Goal: Task Accomplishment & Management: Manage account settings

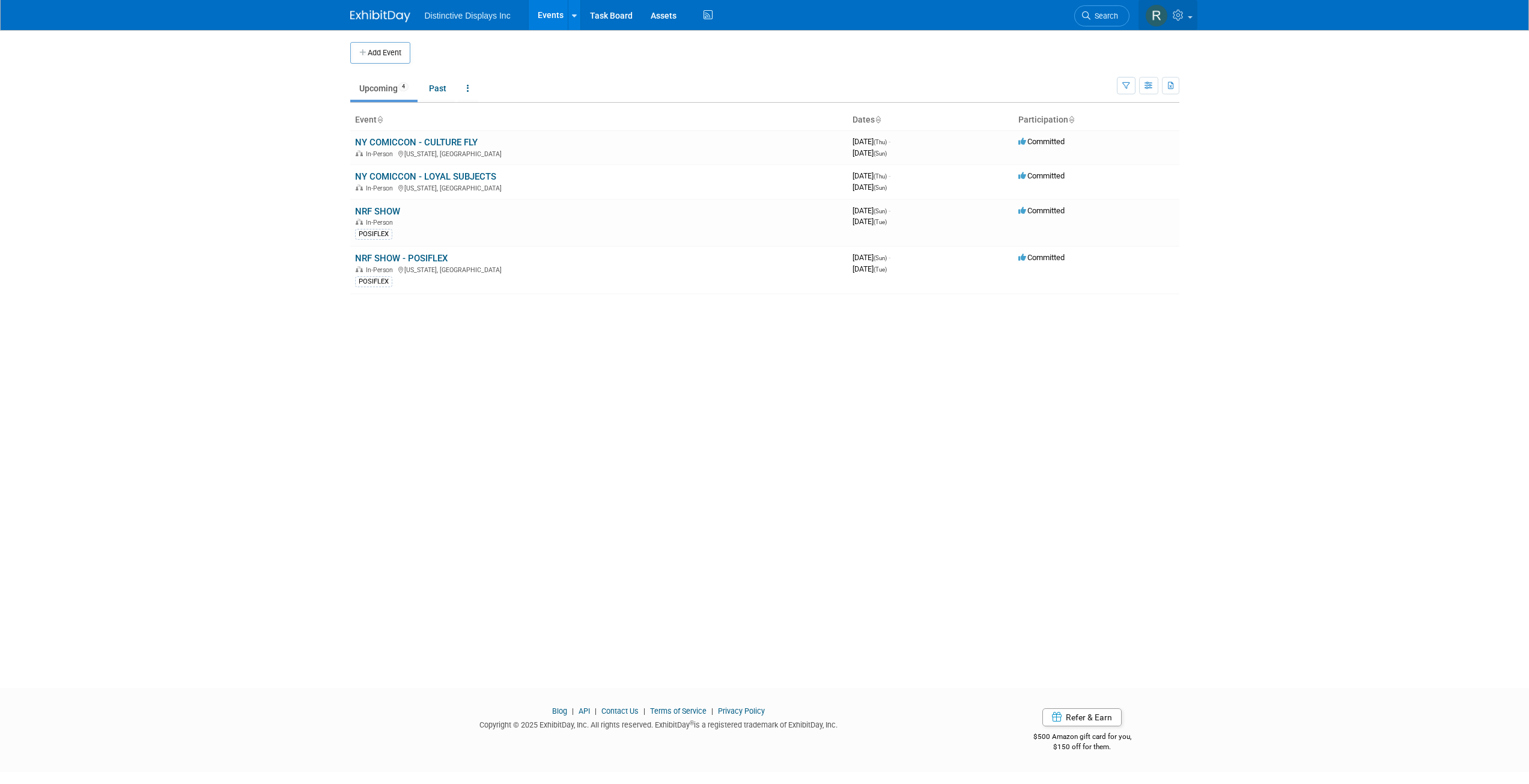
click at [1190, 18] on span at bounding box center [1190, 17] width 5 height 2
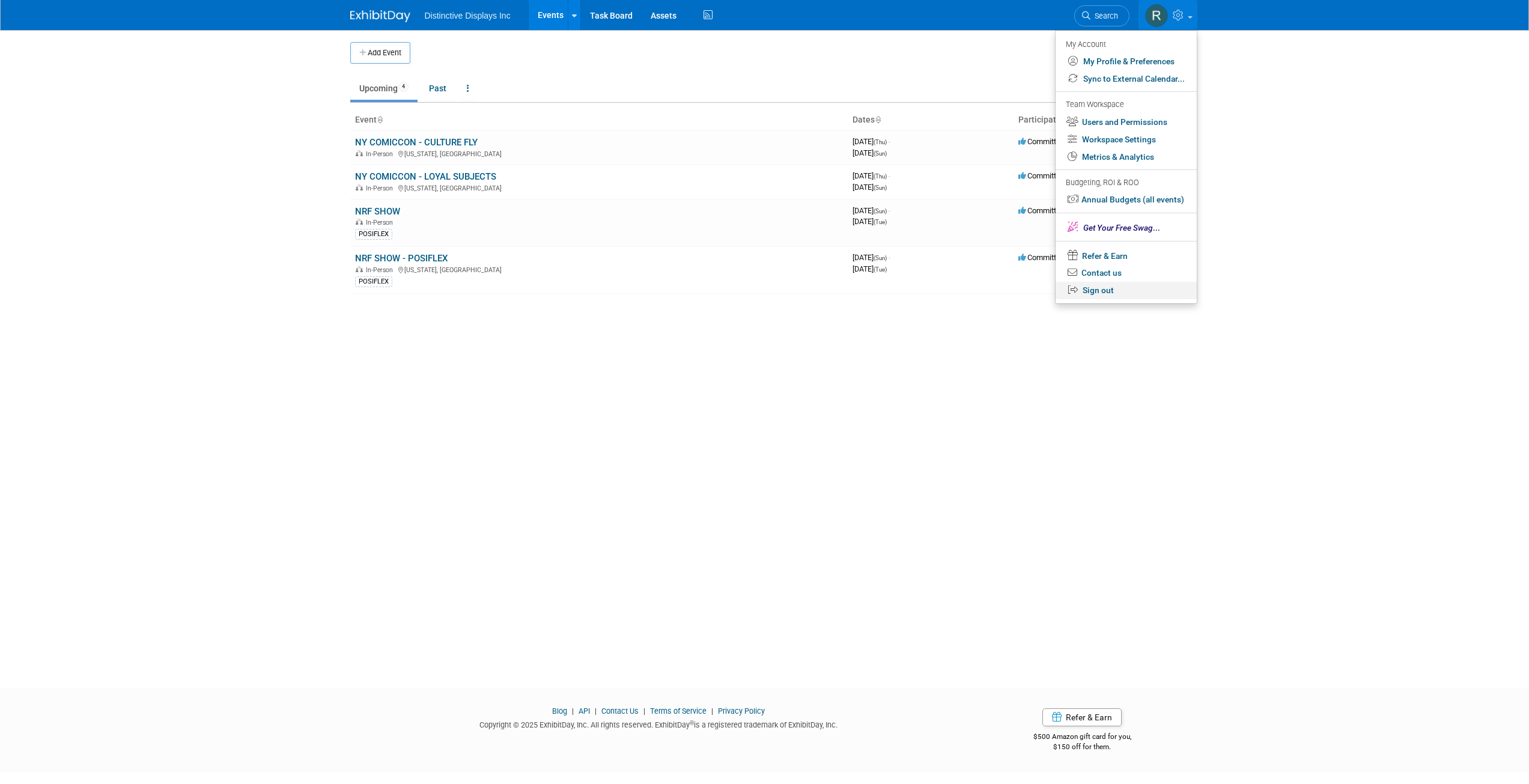
click at [1112, 288] on link "Sign out" at bounding box center [1126, 290] width 141 height 17
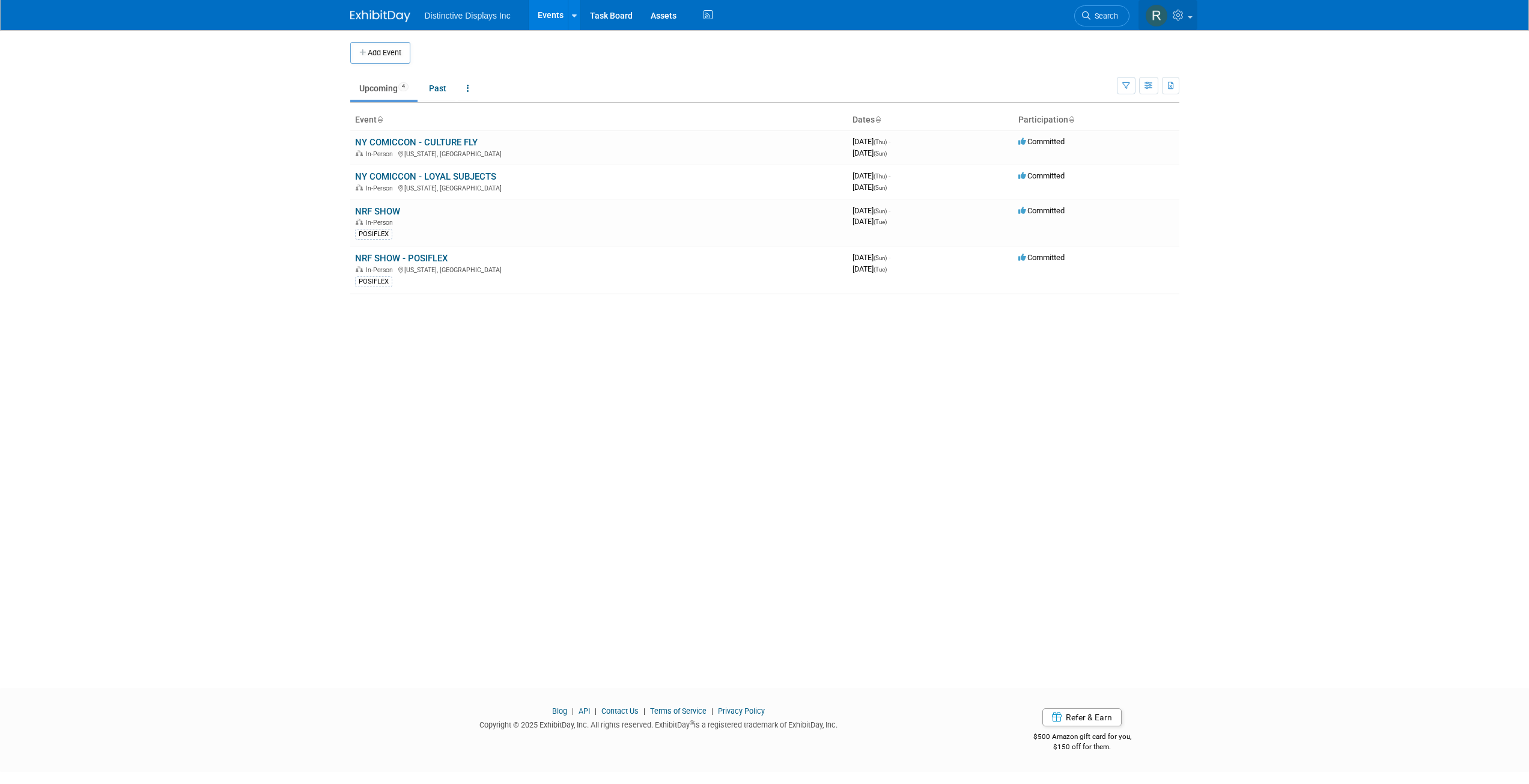
click at [1193, 17] on link at bounding box center [1167, 15] width 59 height 30
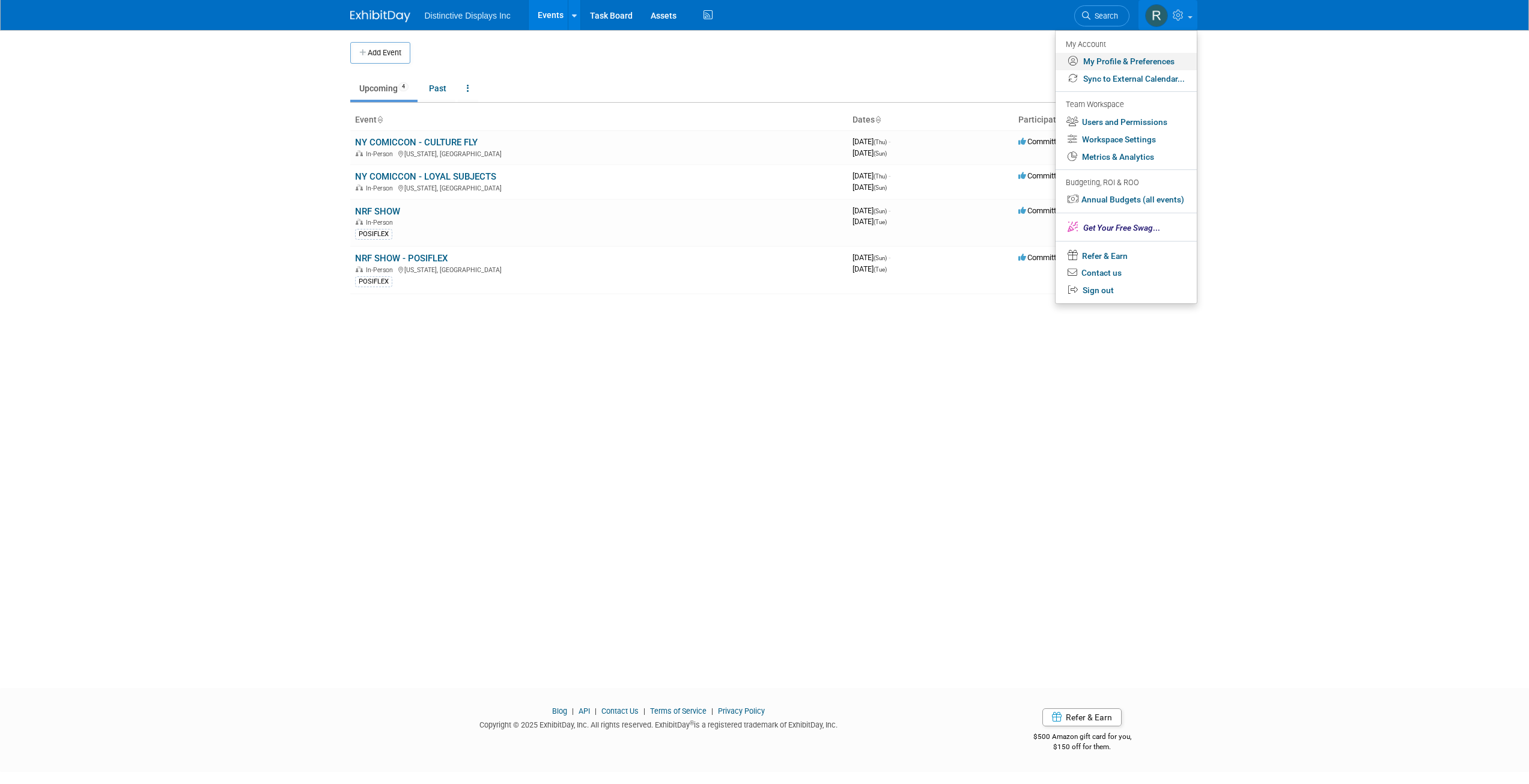
click at [1163, 61] on link "My Profile & Preferences" at bounding box center [1126, 62] width 141 height 17
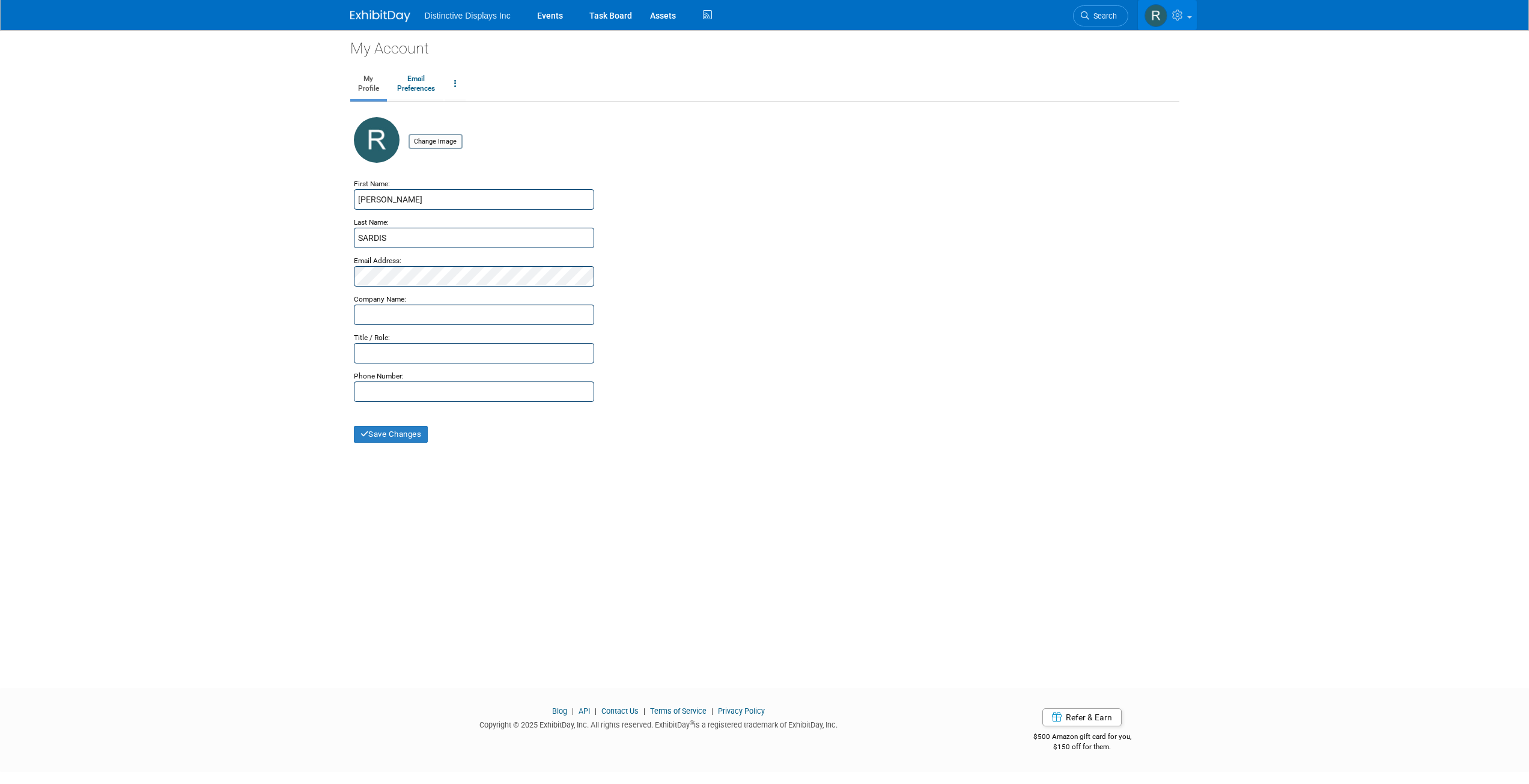
click at [1190, 15] on link at bounding box center [1167, 15] width 59 height 30
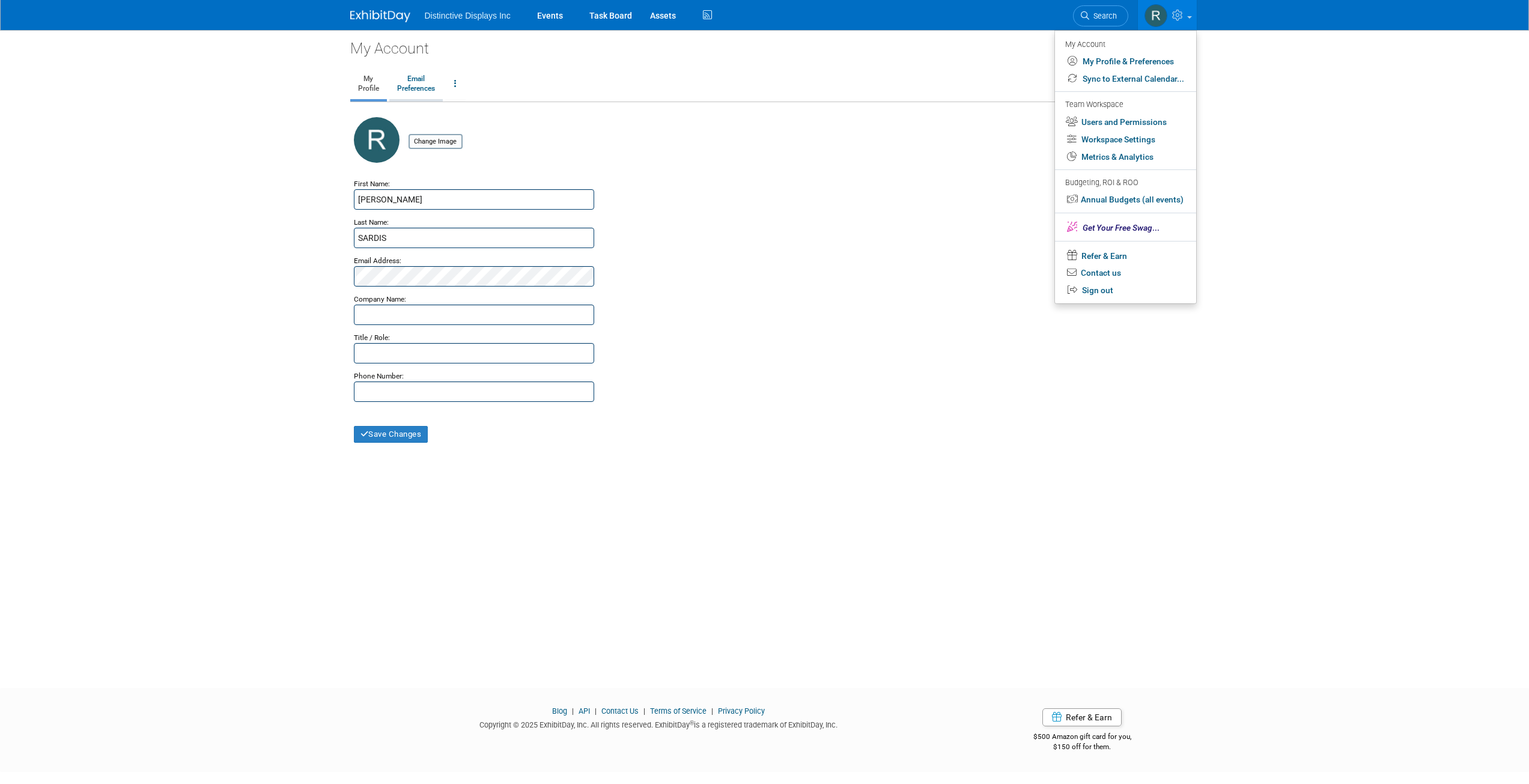
click at [422, 89] on link "Email Preferences" at bounding box center [416, 83] width 54 height 30
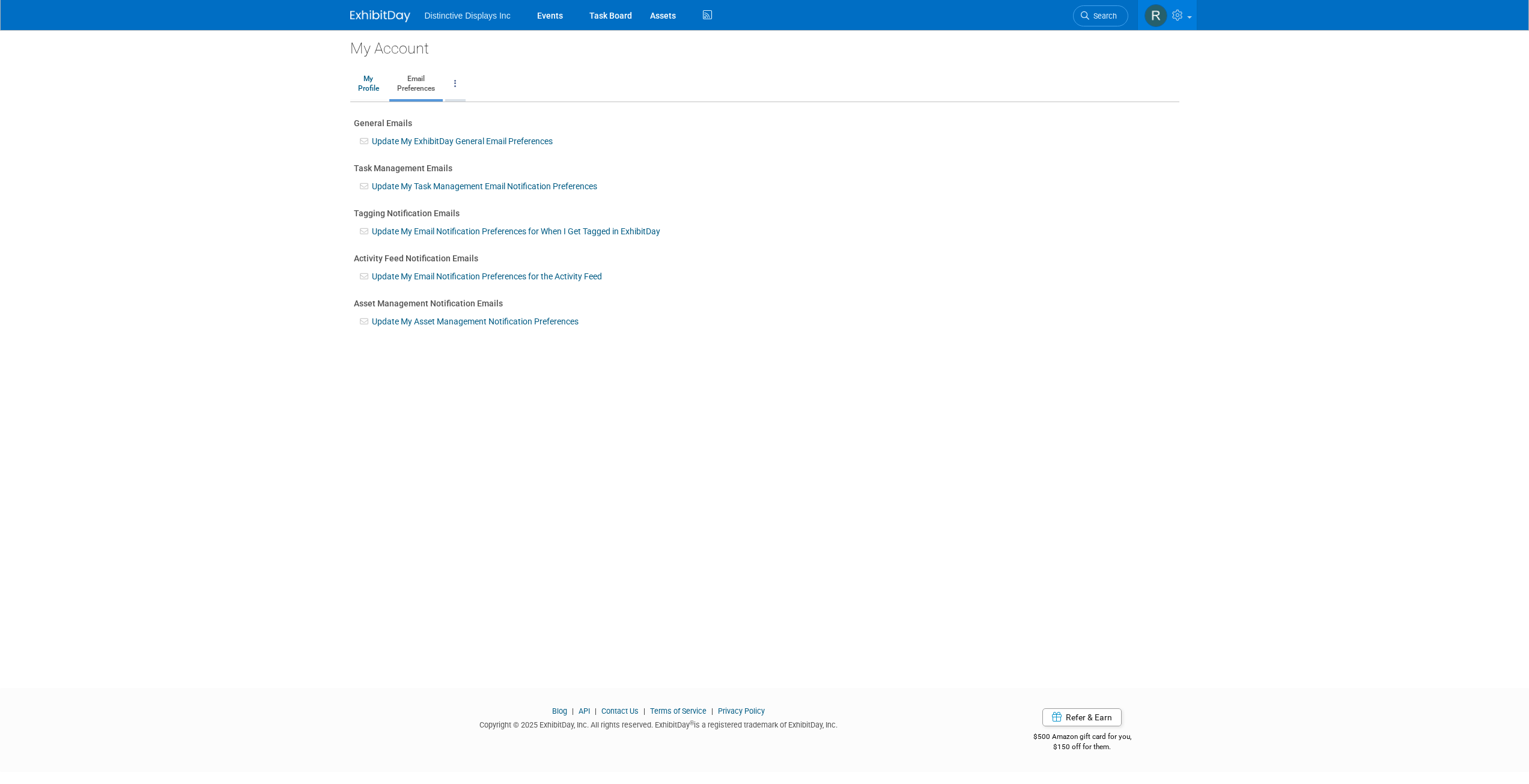
click at [457, 85] on icon at bounding box center [454, 83] width 2 height 9
click at [500, 114] on link "Change Account Password" at bounding box center [504, 113] width 116 height 18
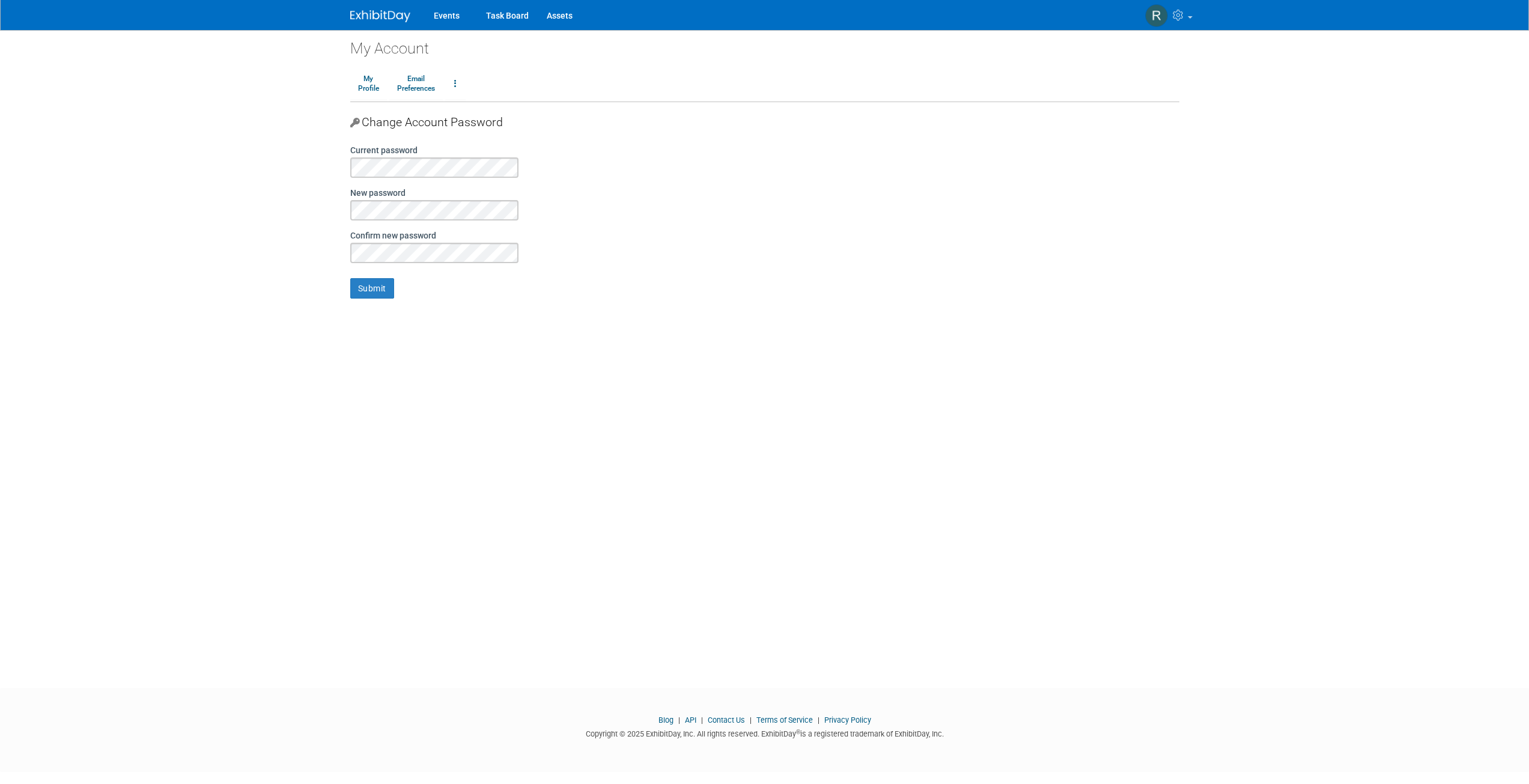
click at [584, 106] on div "Change Account Password" at bounding box center [764, 118] width 829 height 33
